Goal: Task Accomplishment & Management: Use online tool/utility

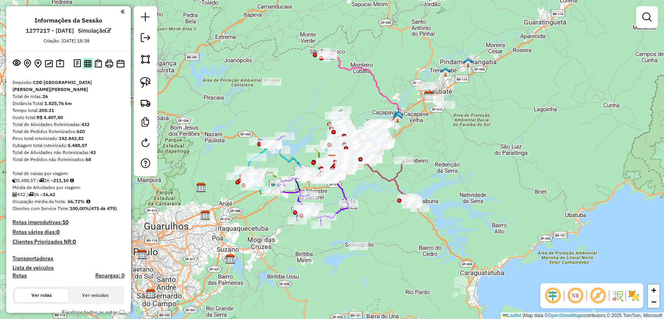
click at [84, 61] on img at bounding box center [87, 63] width 7 height 7
click at [99, 63] on img at bounding box center [97, 63] width 7 height 8
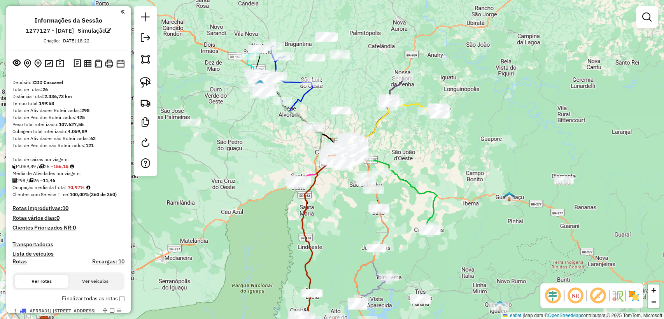
click at [487, 145] on div "Janela de atendimento Grade de atendimento Capacidade Transportadoras Veículos …" at bounding box center [332, 159] width 664 height 319
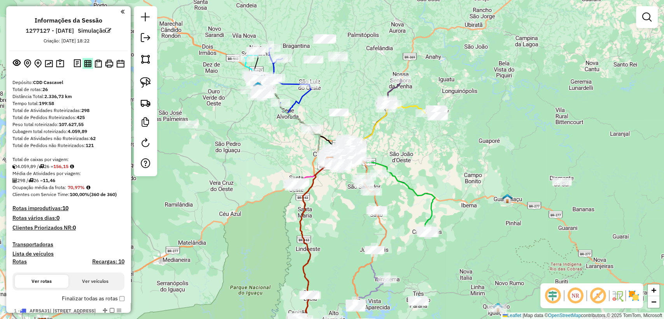
click at [87, 65] on img at bounding box center [87, 63] width 7 height 7
click at [95, 62] on img at bounding box center [97, 63] width 7 height 8
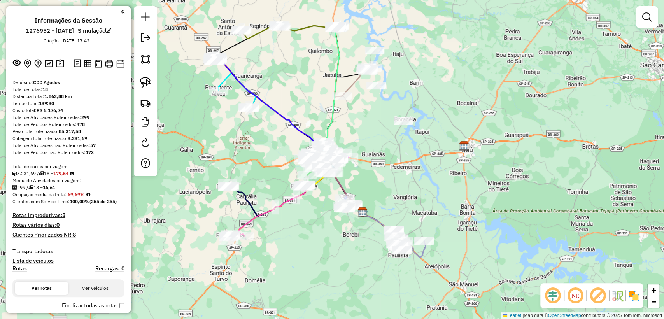
drag, startPoint x: 283, startPoint y: 166, endPoint x: 313, endPoint y: 218, distance: 60.4
click at [313, 218] on div "Janela de atendimento Grade de atendimento Capacidade Transportadoras Veículos …" at bounding box center [332, 159] width 664 height 319
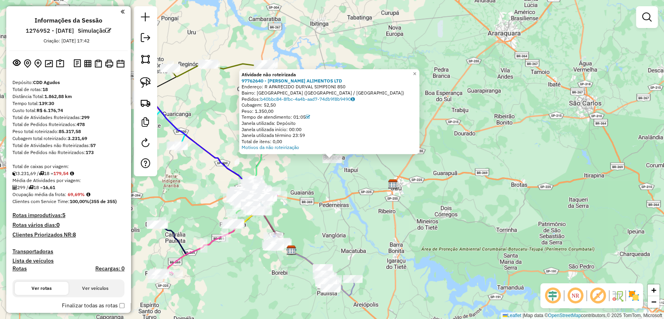
click at [332, 175] on div "Atividade não roteirizada 97762640 - DEVITO ALIMENTOS LTD Endereço: R APARECIDO…" at bounding box center [332, 159] width 664 height 319
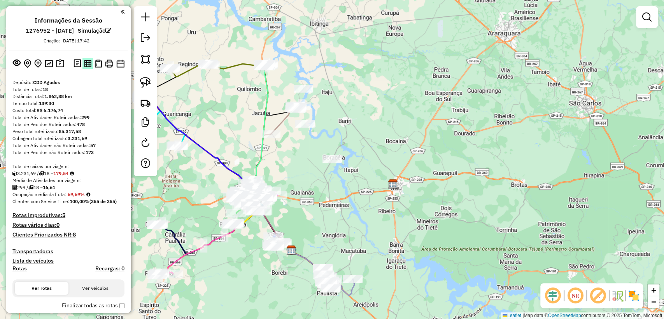
click at [87, 64] on img at bounding box center [87, 63] width 7 height 7
click at [98, 64] on img at bounding box center [97, 63] width 7 height 8
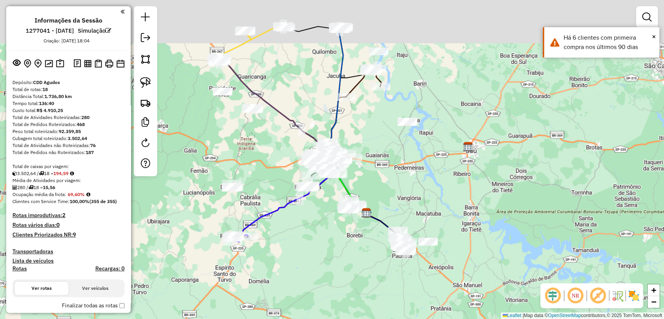
drag, startPoint x: 375, startPoint y: 156, endPoint x: 389, endPoint y: 182, distance: 29.2
click at [389, 182] on div "Janela de atendimento Grade de atendimento Capacidade Transportadoras Veículos …" at bounding box center [332, 159] width 664 height 319
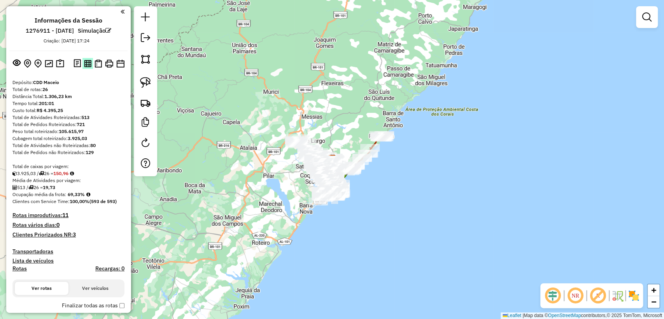
click at [84, 60] on img at bounding box center [87, 63] width 7 height 7
click at [96, 66] on img at bounding box center [97, 63] width 7 height 8
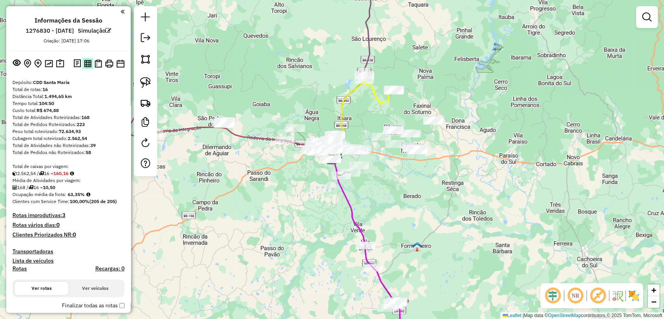
click at [84, 60] on img at bounding box center [87, 63] width 7 height 7
click at [96, 61] on img at bounding box center [97, 63] width 7 height 8
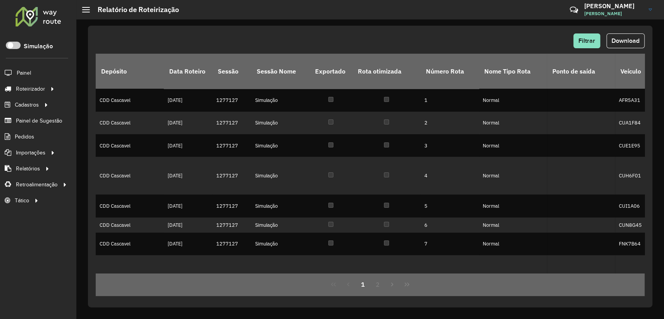
click at [527, 42] on div "Filtrar Download" at bounding box center [370, 40] width 549 height 15
click at [627, 47] on button "Download" at bounding box center [625, 40] width 38 height 15
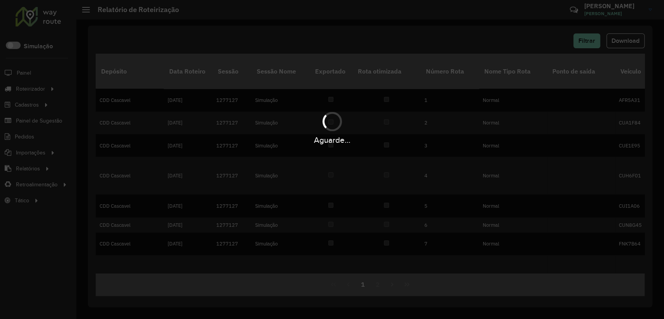
click at [626, 43] on div "Aguarde..." at bounding box center [332, 159] width 664 height 319
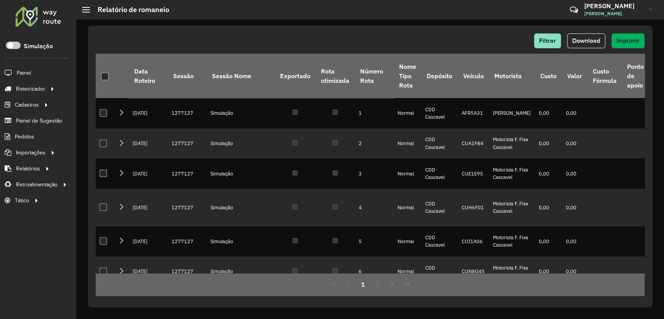
click at [424, 21] on div "Filtrar Download Imprimir Data Roteiro Sessão Sessão Nome Exportado Rota otimiz…" at bounding box center [369, 168] width 587 height 299
click at [594, 38] on span "Download" at bounding box center [586, 40] width 28 height 7
click at [428, 24] on div "Filtrar Download Imprimir Data Roteiro Sessão Sessão Nome Exportado Rota otimiz…" at bounding box center [369, 168] width 587 height 299
click at [416, 40] on div "Filtrar Download Imprimir" at bounding box center [370, 40] width 549 height 15
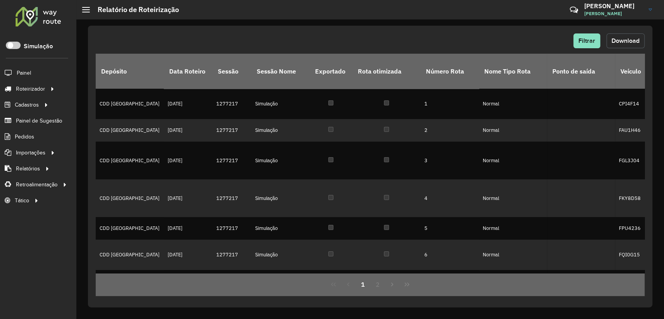
click at [623, 42] on span "Download" at bounding box center [625, 40] width 28 height 7
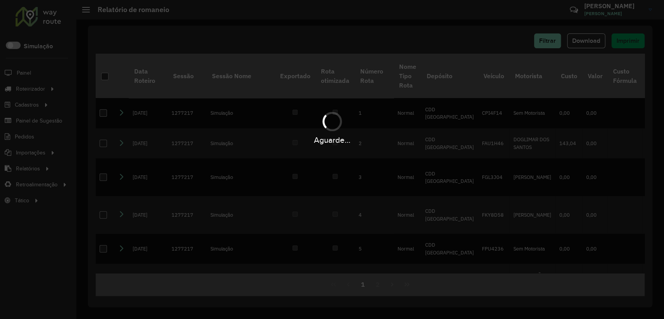
click at [476, 31] on div "Aguarde..." at bounding box center [332, 159] width 664 height 319
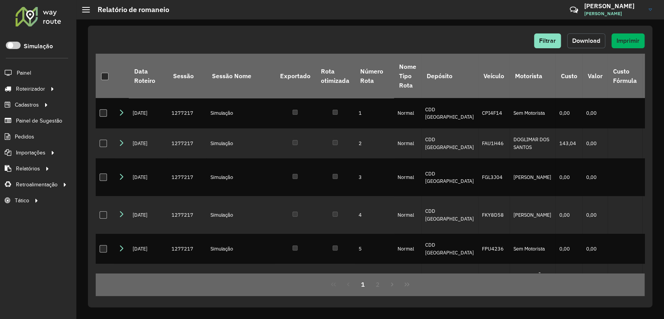
click at [577, 44] on span "Download" at bounding box center [586, 40] width 28 height 7
click at [474, 23] on div "Filtrar Download Imprimir Data Roteiro Sessão Sessão Nome Exportado Rota otimiz…" at bounding box center [369, 168] width 587 height 299
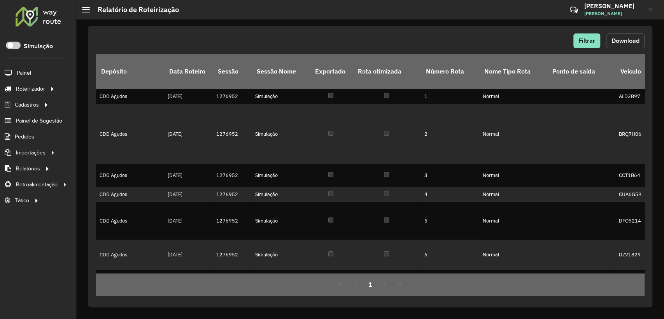
click at [638, 39] on span "Download" at bounding box center [625, 40] width 28 height 7
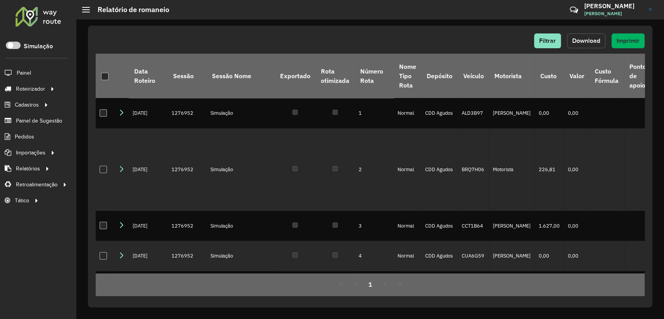
click at [581, 45] on button "Download" at bounding box center [586, 40] width 38 height 15
click at [470, 26] on div "Filtrar Download Imprimir Data Roteiro Sessão Sessão Nome Exportado Rota otimiz…" at bounding box center [370, 166] width 564 height 281
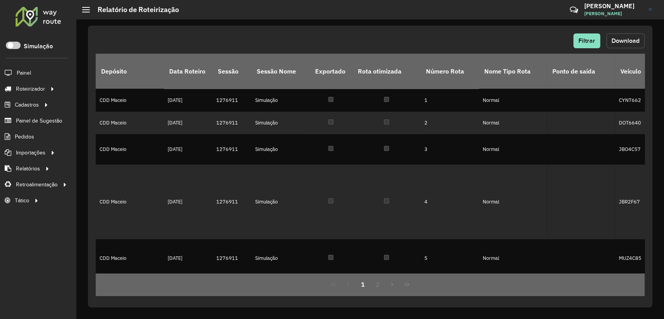
click at [622, 39] on span "Download" at bounding box center [625, 40] width 28 height 7
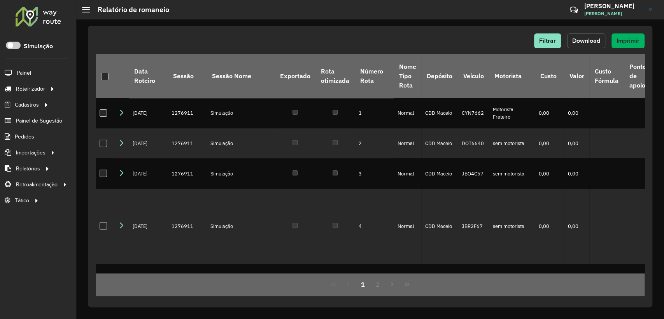
click at [590, 42] on span "Download" at bounding box center [586, 40] width 28 height 7
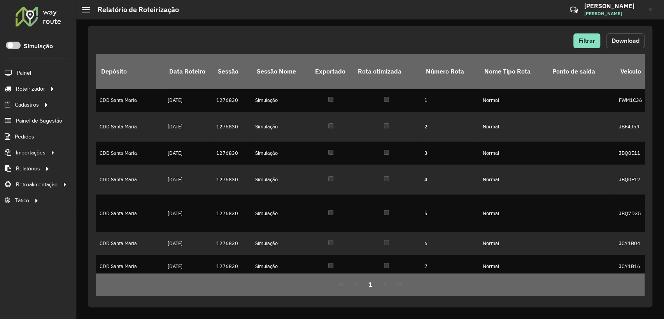
click at [636, 35] on button "Download" at bounding box center [625, 40] width 38 height 15
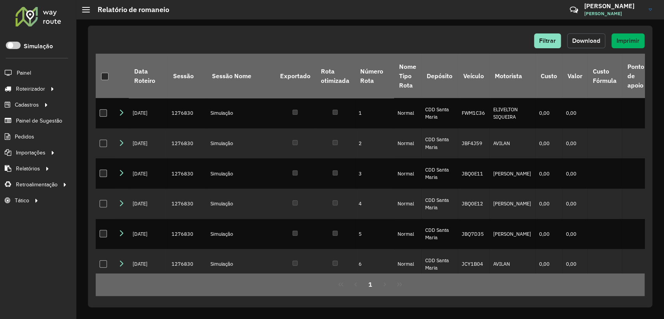
click at [599, 42] on button "Download" at bounding box center [586, 40] width 38 height 15
click at [270, 38] on div "Filtrar Download Imprimir" at bounding box center [370, 40] width 549 height 15
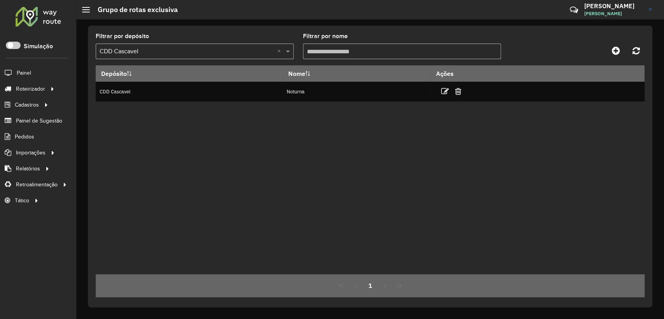
scroll to position [4, 2]
click at [0, 0] on span "Entregas" at bounding box center [0, 0] width 0 height 0
click at [96, 85] on span "Entregas" at bounding box center [99, 89] width 22 height 8
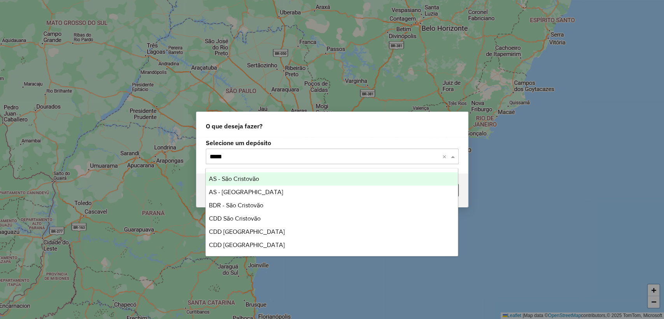
type input "******"
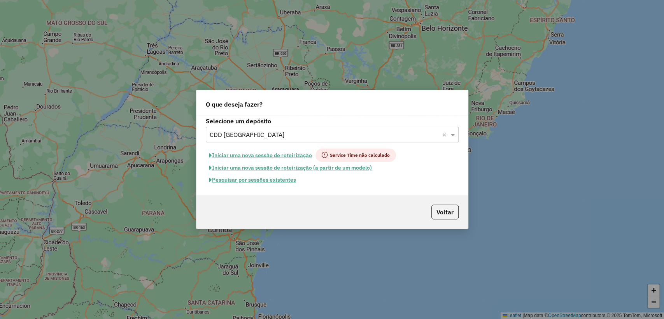
click at [252, 186] on div "Selecione um depósito Selecione um depósito × CDD São José dos Campos × Iniciar…" at bounding box center [331, 155] width 271 height 80
click at [252, 177] on button "Pesquisar por sessões existentes" at bounding box center [253, 180] width 94 height 12
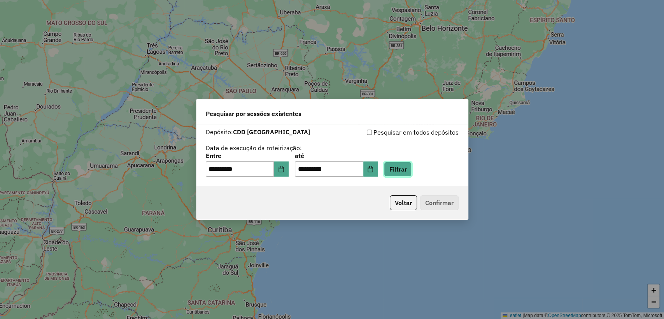
click at [399, 164] on button "Filtrar" at bounding box center [398, 169] width 28 height 15
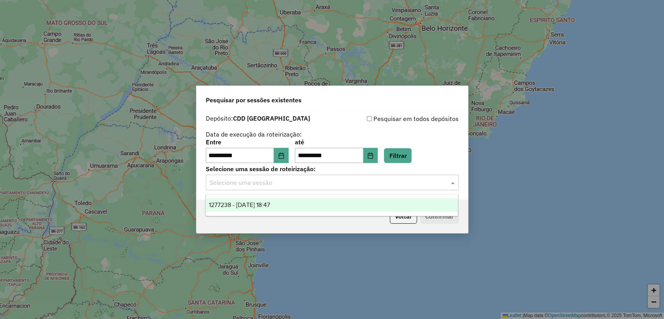
click at [323, 177] on div "Selecione uma sessão" at bounding box center [332, 183] width 253 height 16
click at [284, 155] on icon "Choose Date" at bounding box center [281, 155] width 6 height 6
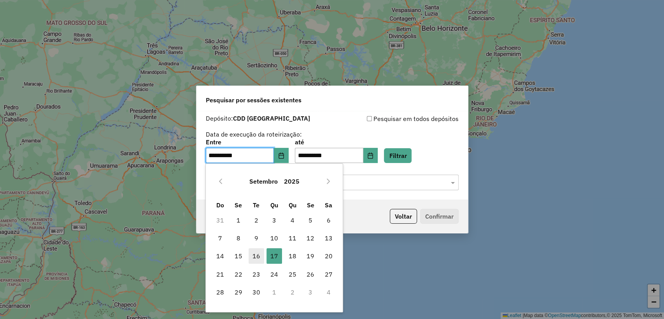
click at [259, 253] on span "16" at bounding box center [256, 256] width 16 height 16
type input "**********"
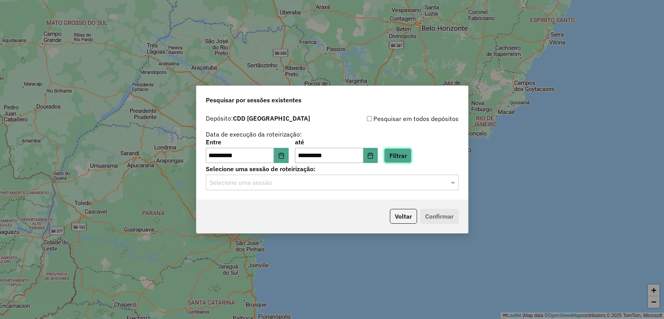
drag, startPoint x: 409, startPoint y: 151, endPoint x: 321, endPoint y: 191, distance: 97.4
click at [410, 150] on button "Filtrar" at bounding box center [398, 155] width 28 height 15
click at [288, 181] on input "text" at bounding box center [324, 182] width 229 height 9
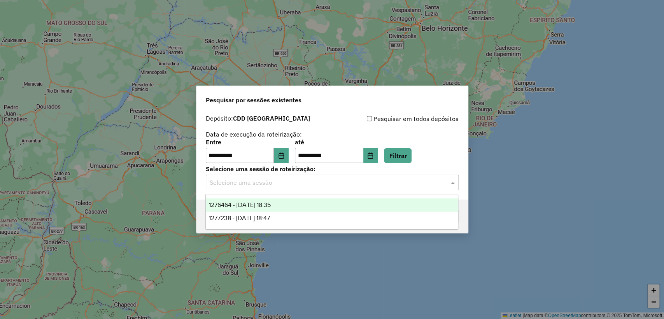
click at [271, 201] on span "1276464 - 16/09/2025 18:35" at bounding box center [240, 204] width 62 height 7
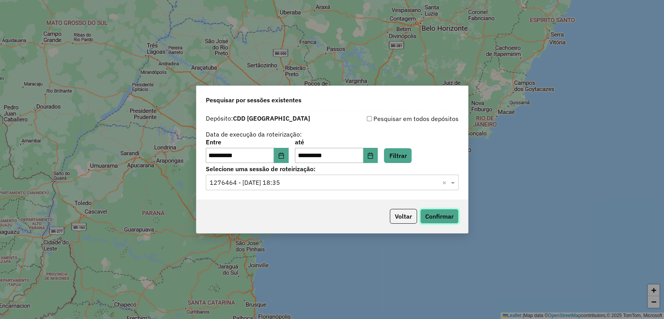
click at [427, 213] on button "Confirmar" at bounding box center [439, 216] width 38 height 15
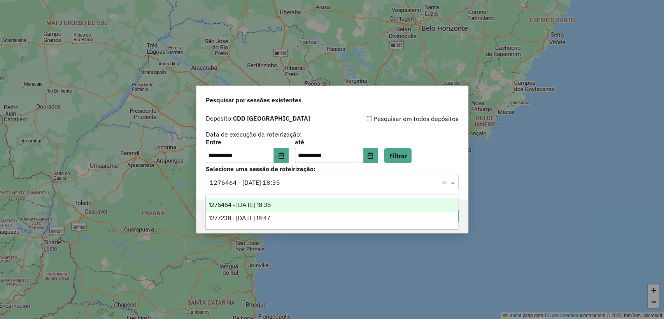
click at [292, 189] on div "Selecione uma sessão × 1276464 - 16/09/2025 18:35 ×" at bounding box center [332, 183] width 253 height 16
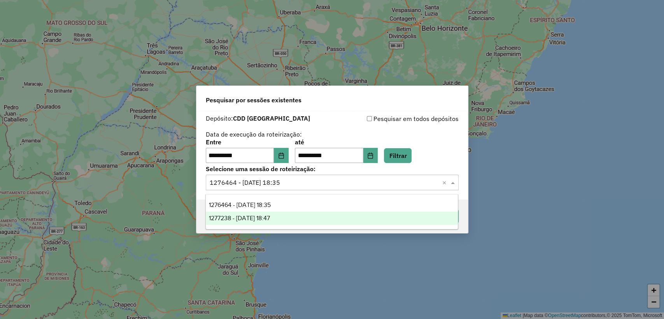
click at [286, 215] on div "1277238 - 17/09/2025 18:47" at bounding box center [332, 217] width 252 height 13
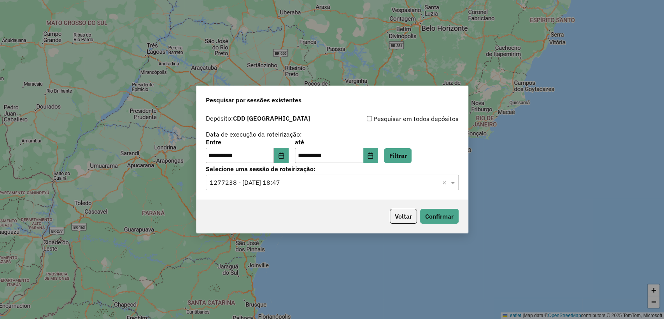
click at [432, 207] on div "Voltar Confirmar" at bounding box center [331, 215] width 271 height 33
click at [435, 216] on button "Confirmar" at bounding box center [439, 216] width 38 height 15
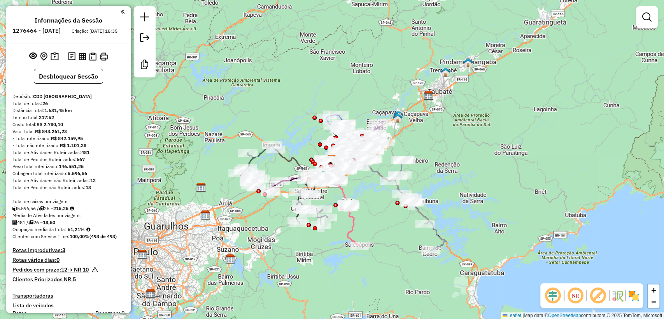
click at [46, 31] on h6 "1276464 - 16/09/2025" at bounding box center [36, 30] width 48 height 7
copy h6 "1276464"
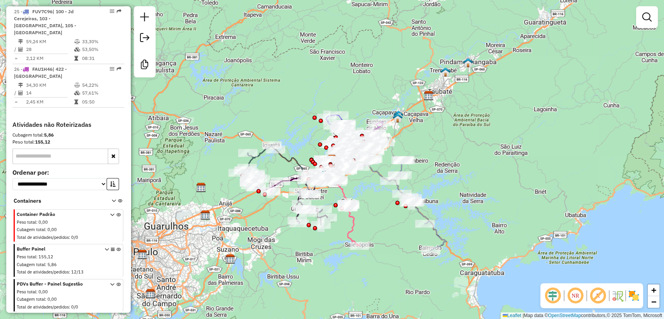
scroll to position [1574, 0]
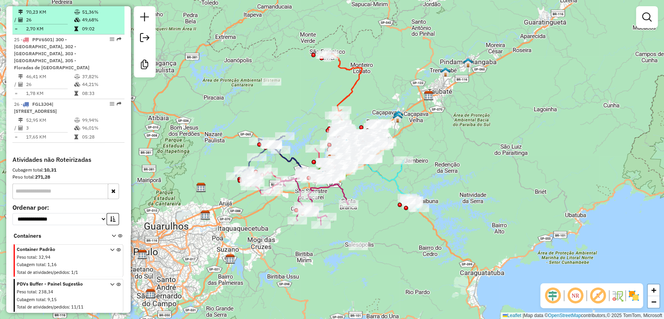
scroll to position [1455, 0]
